Goal: Transaction & Acquisition: Download file/media

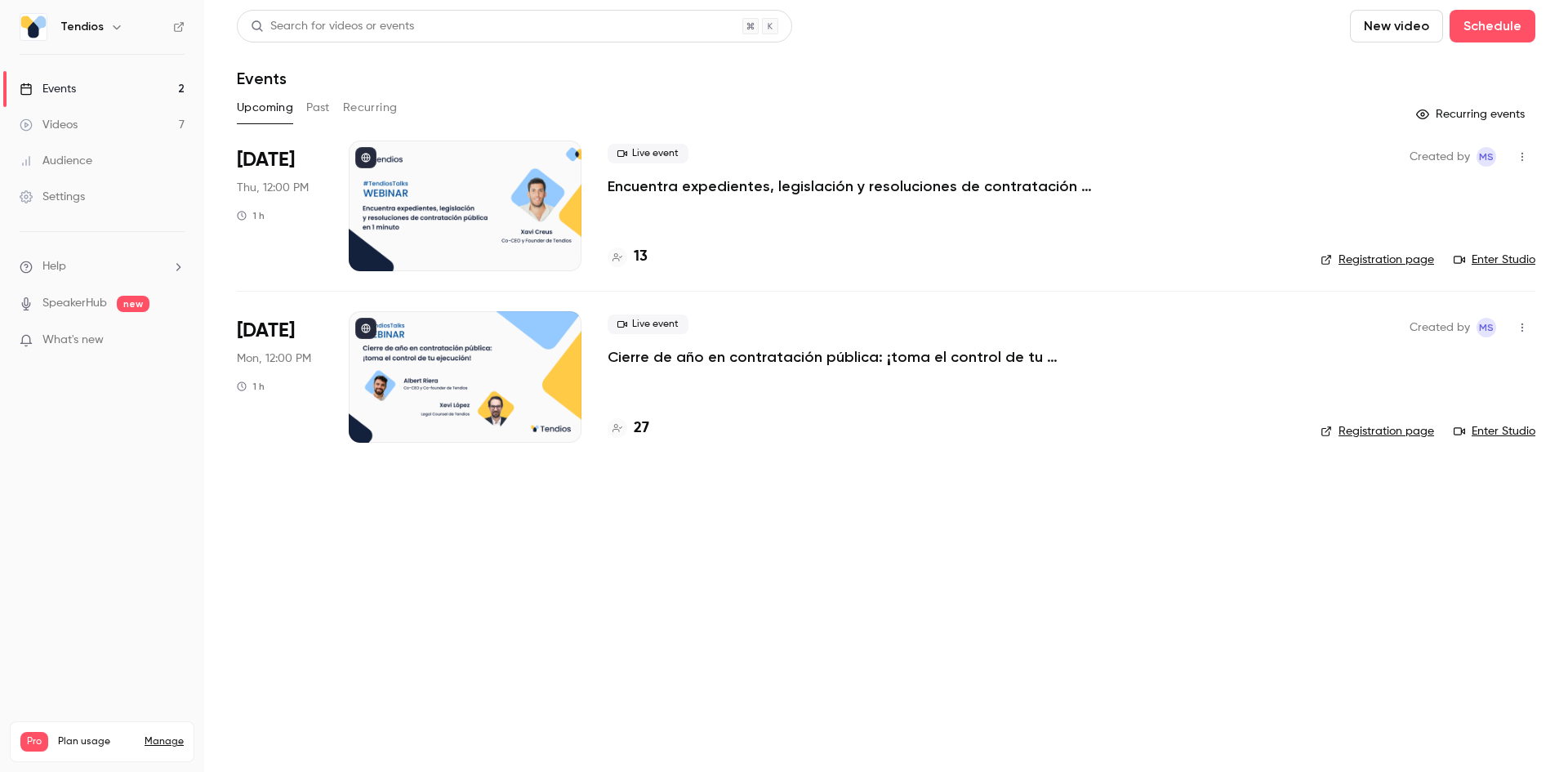
click at [640, 189] on p "Encuentra expedientes, legislación y resoluciones de contratación pública en 1 …" at bounding box center [852, 186] width 490 height 20
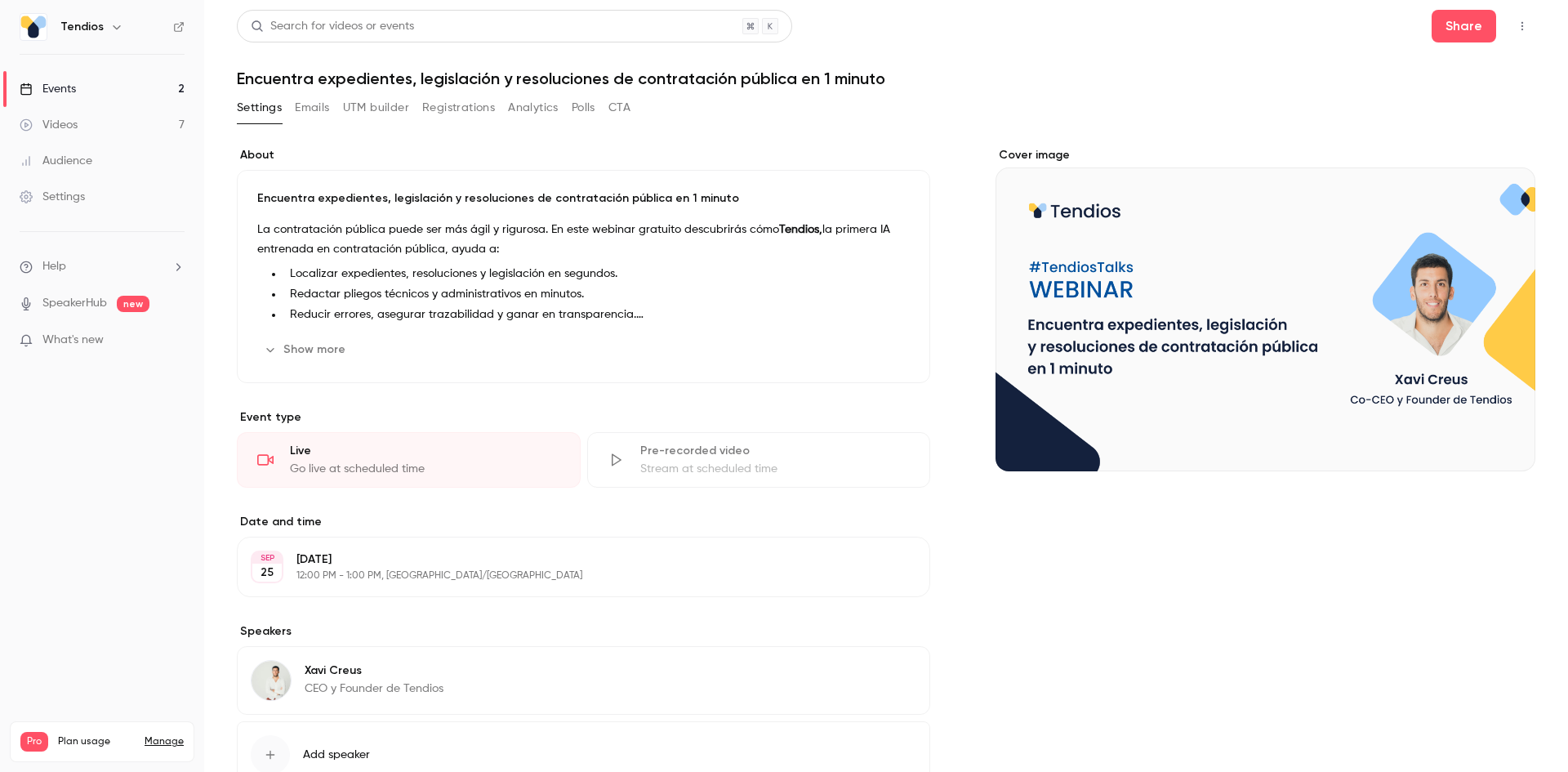
click at [435, 109] on button "Registrations" at bounding box center [459, 108] width 73 height 27
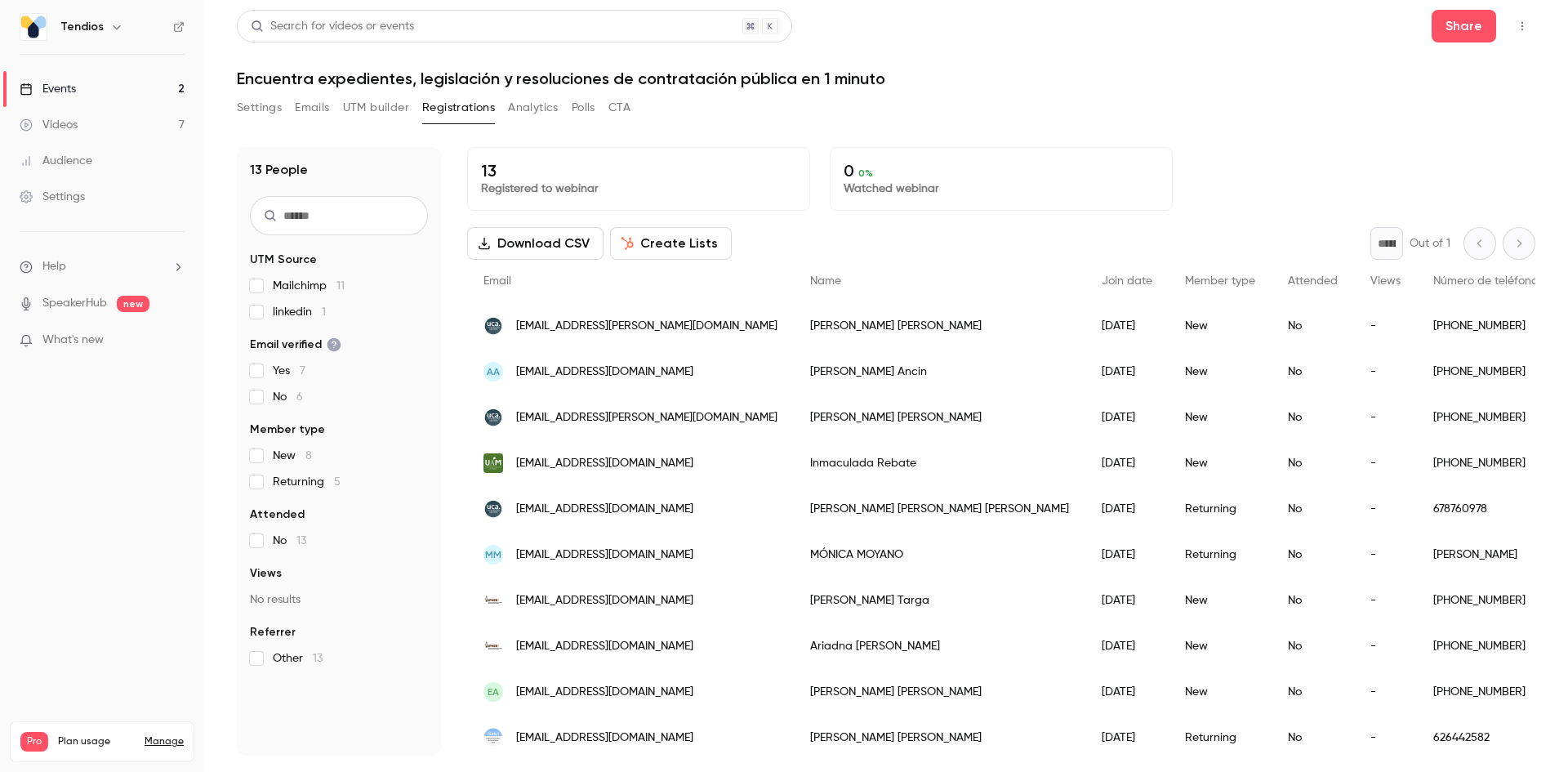
click at [557, 244] on button "Download CSV" at bounding box center [535, 243] width 137 height 32
click at [1069, 97] on div "Settings Emails UTM builder Registrations Analytics Polls CTA" at bounding box center [886, 110] width 1299 height 32
click at [693, 244] on button "Create Lists" at bounding box center [670, 243] width 122 height 32
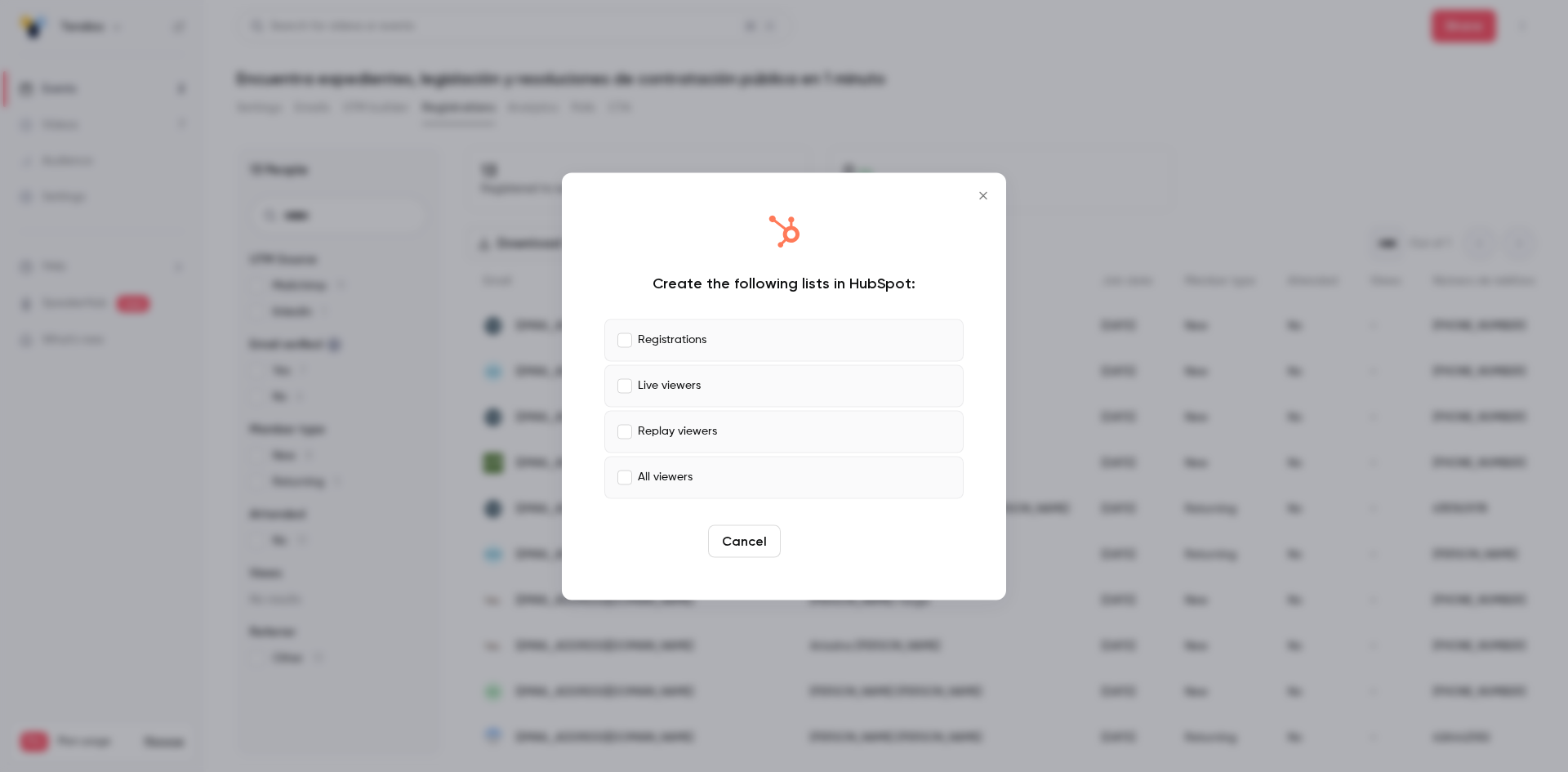
click at [807, 530] on button "Create" at bounding box center [823, 540] width 74 height 32
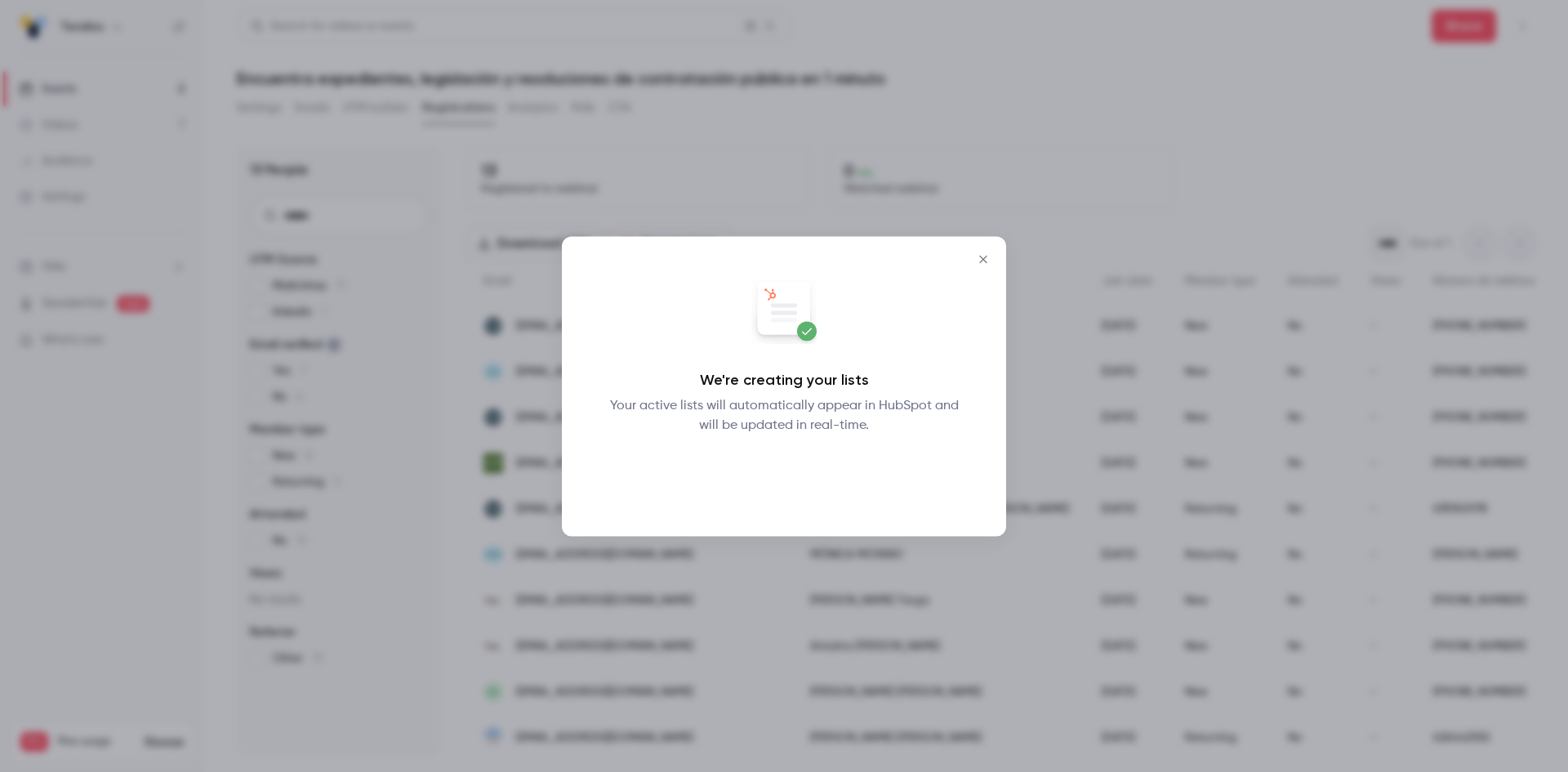
click at [796, 474] on button "Okay" at bounding box center [784, 476] width 60 height 32
